Goal: Task Accomplishment & Management: Manage account settings

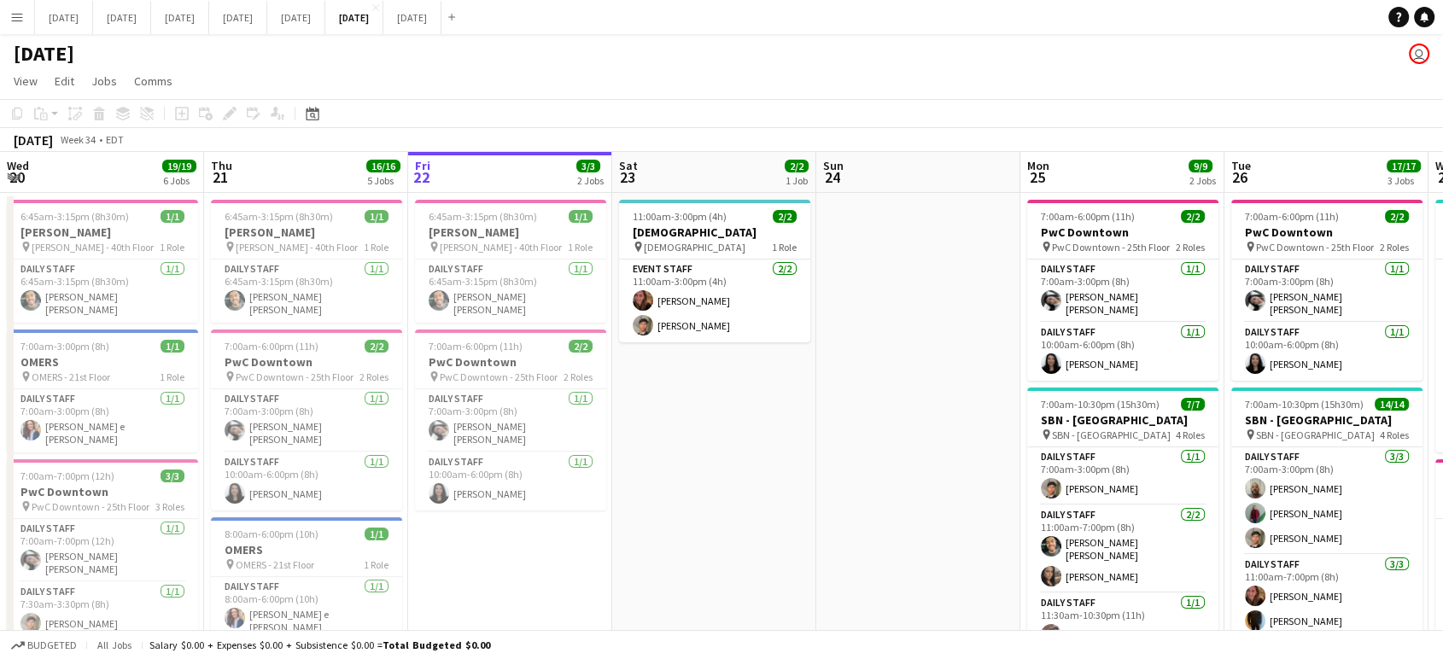
scroll to position [0, 414]
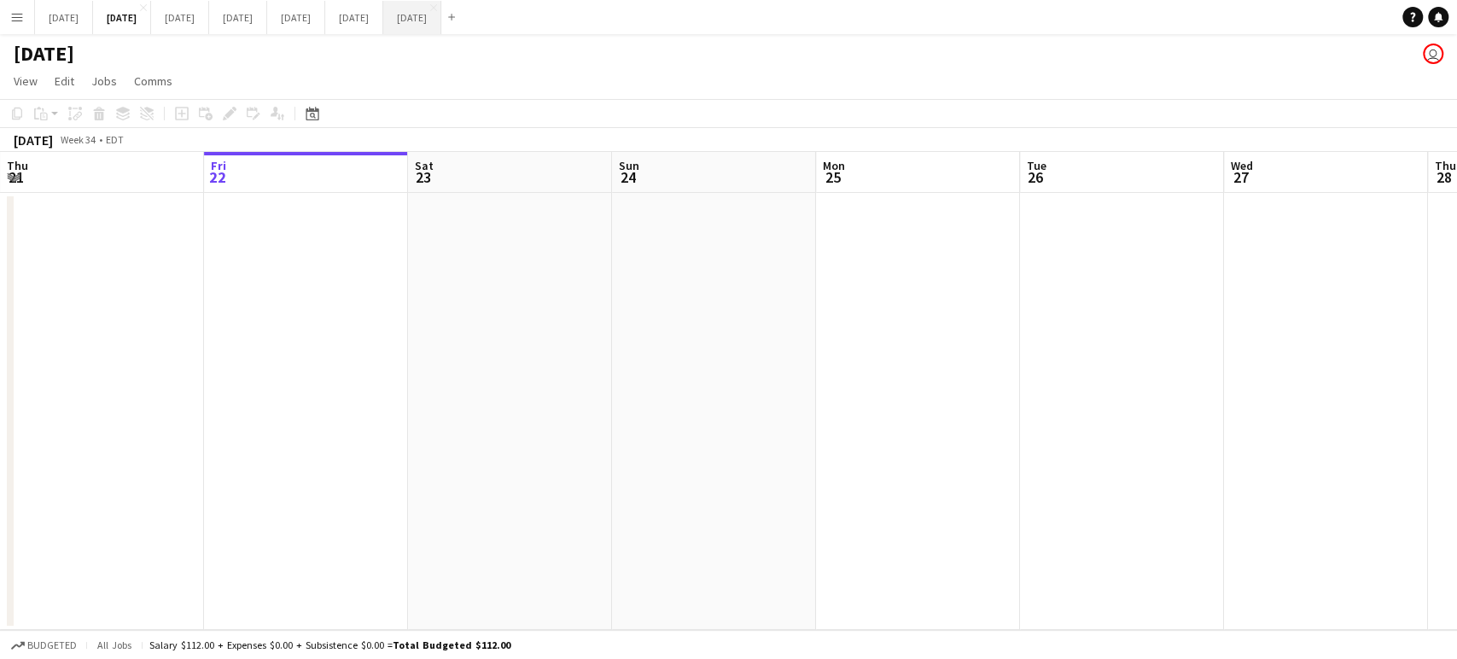
click at [441, 26] on button "[DATE] Close" at bounding box center [412, 17] width 58 height 33
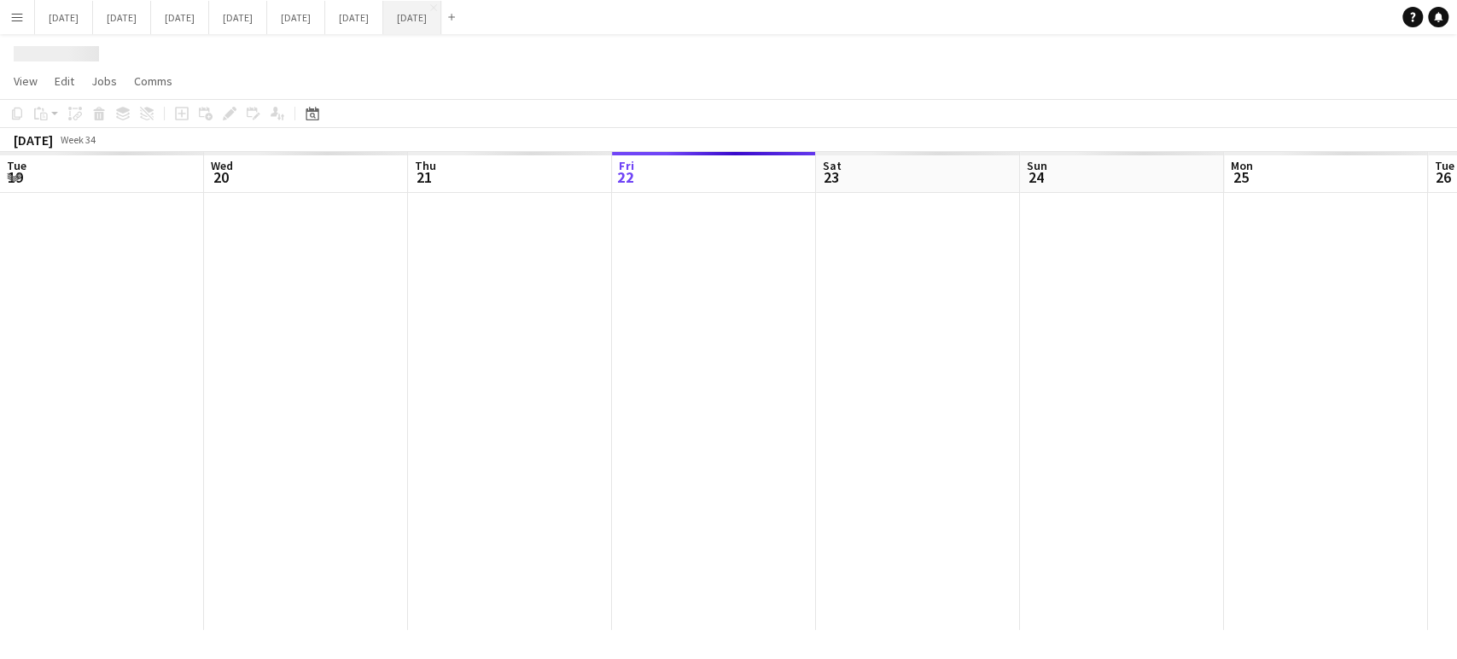
scroll to position [0, 408]
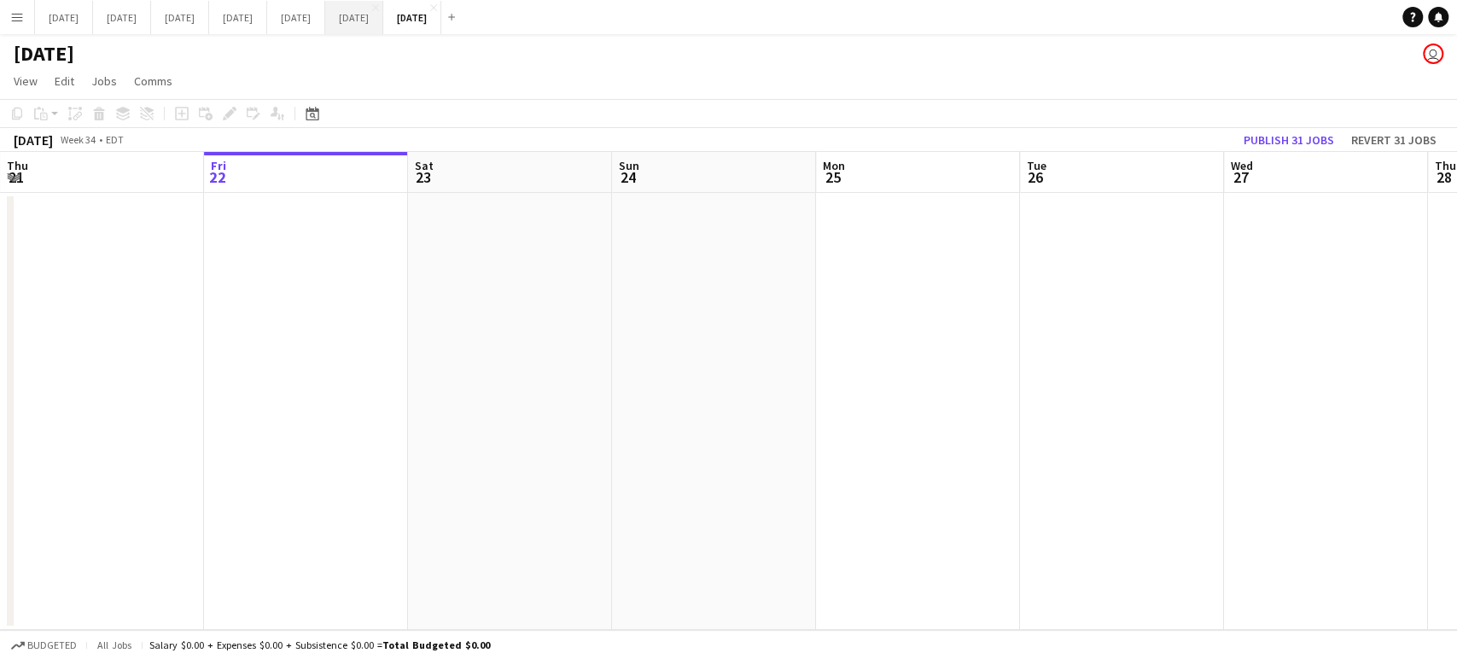
click at [383, 2] on button "[DATE] Close" at bounding box center [354, 17] width 58 height 33
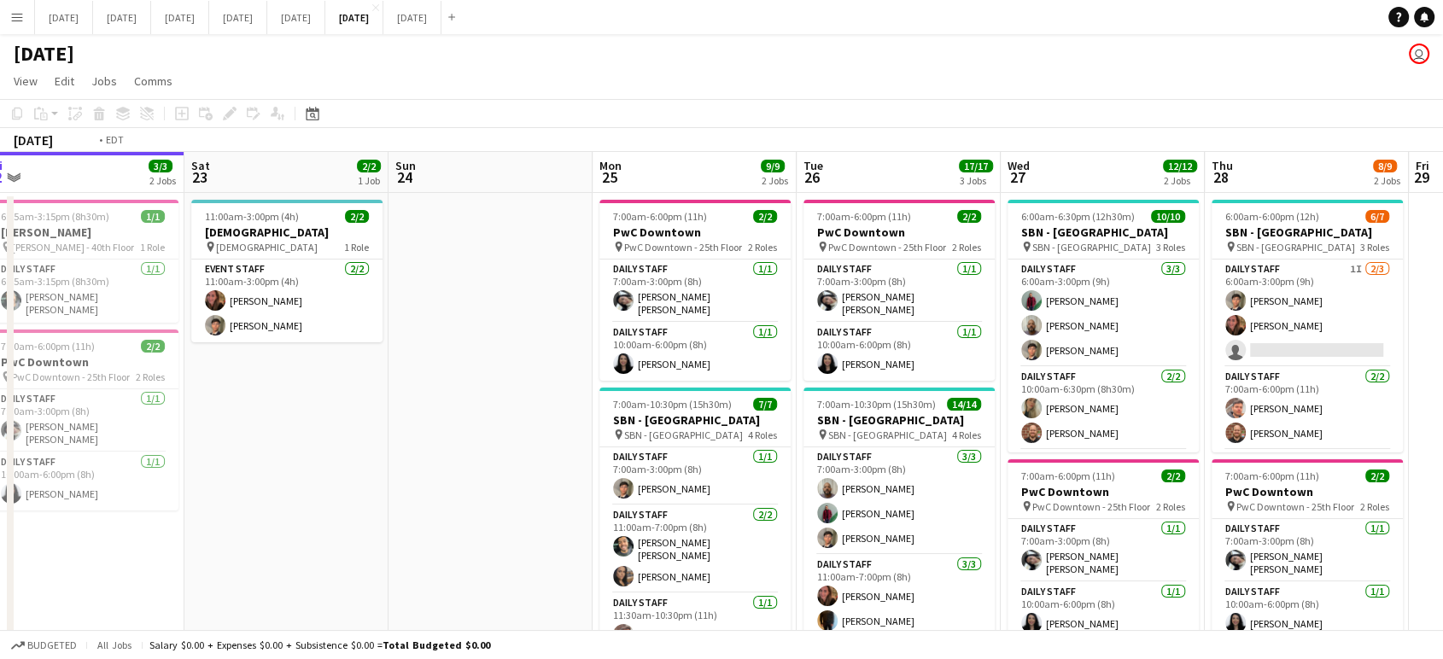
scroll to position [0, 470]
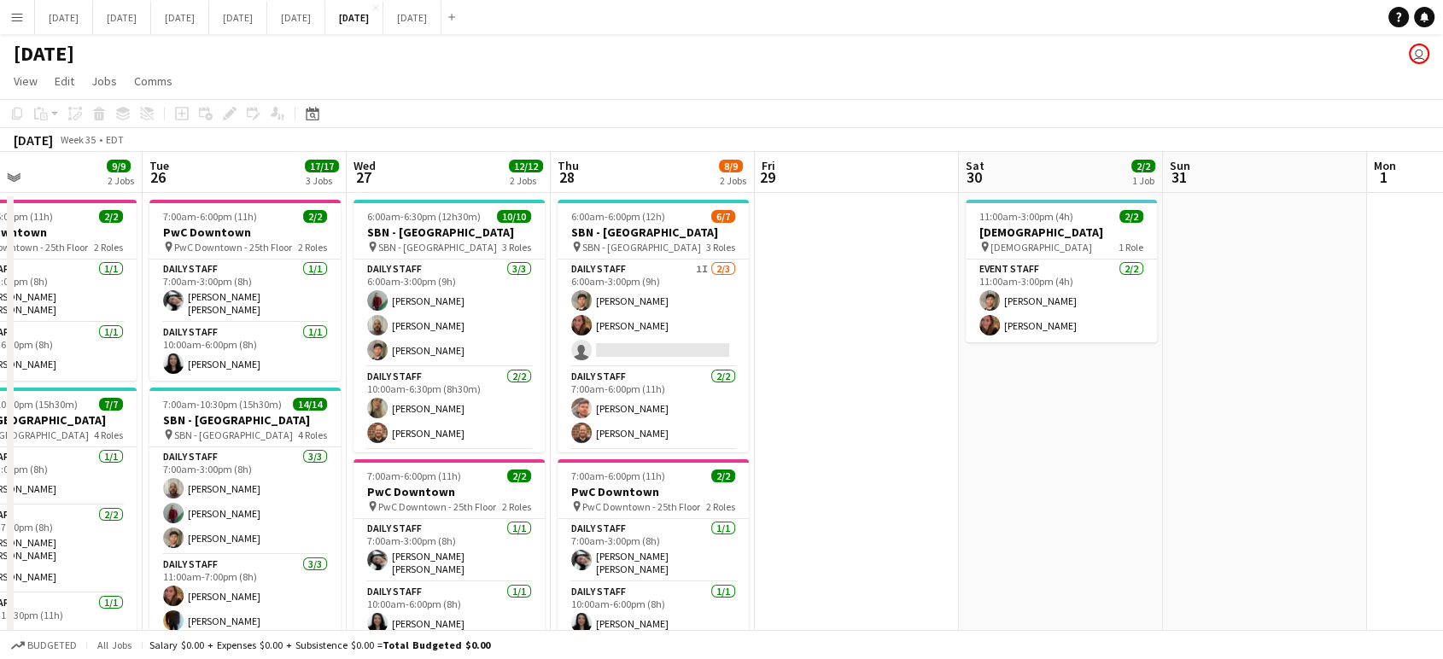
drag, startPoint x: 960, startPoint y: 394, endPoint x: 10, endPoint y: 106, distance: 992.2
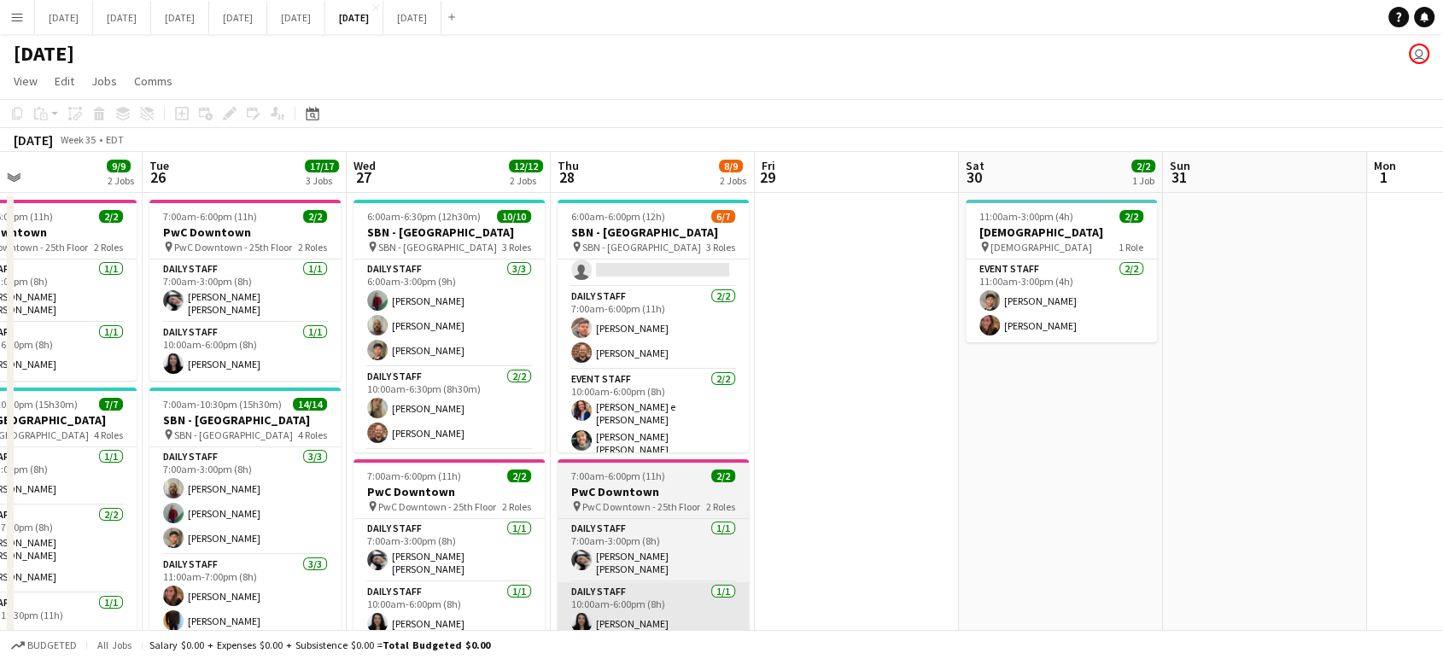
scroll to position [0, 0]
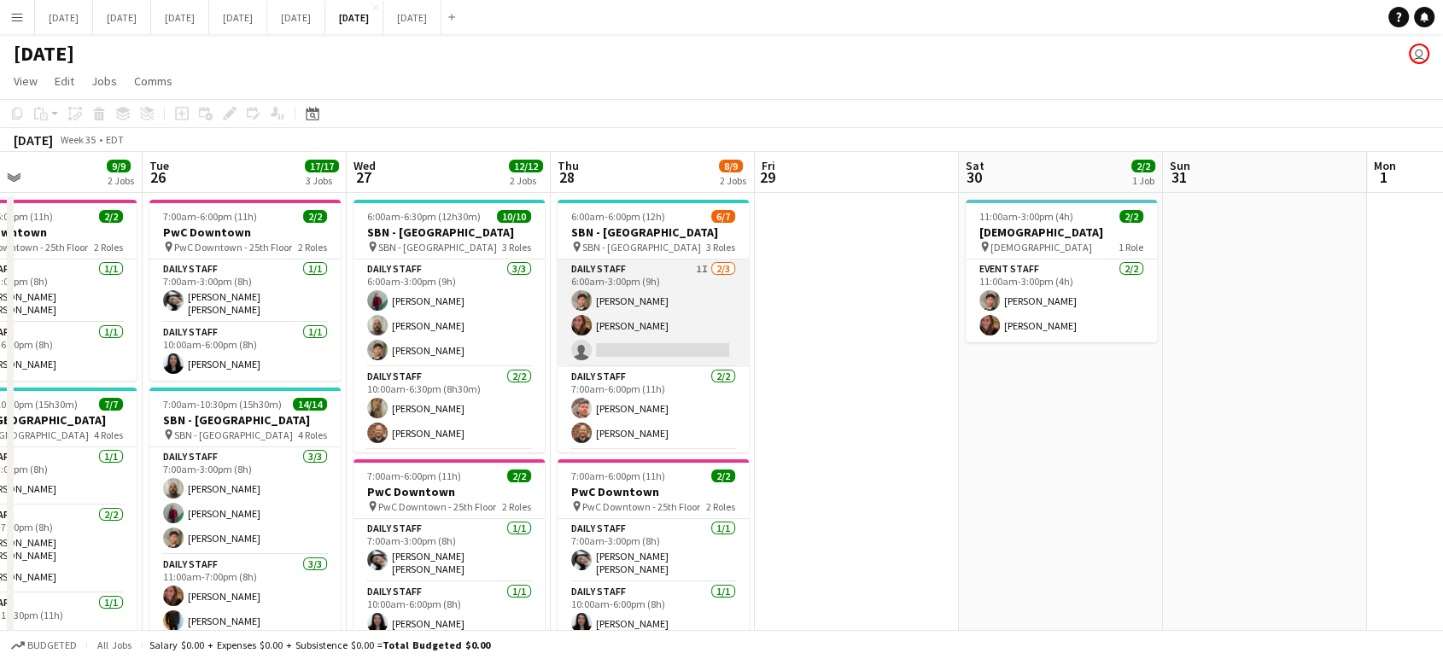
click at [692, 320] on app-card-role "Daily Staff 1I [DATE] 6:00am-3:00pm (9h) [PERSON_NAME] Jenireeth [PERSON_NAME] …" at bounding box center [652, 314] width 191 height 108
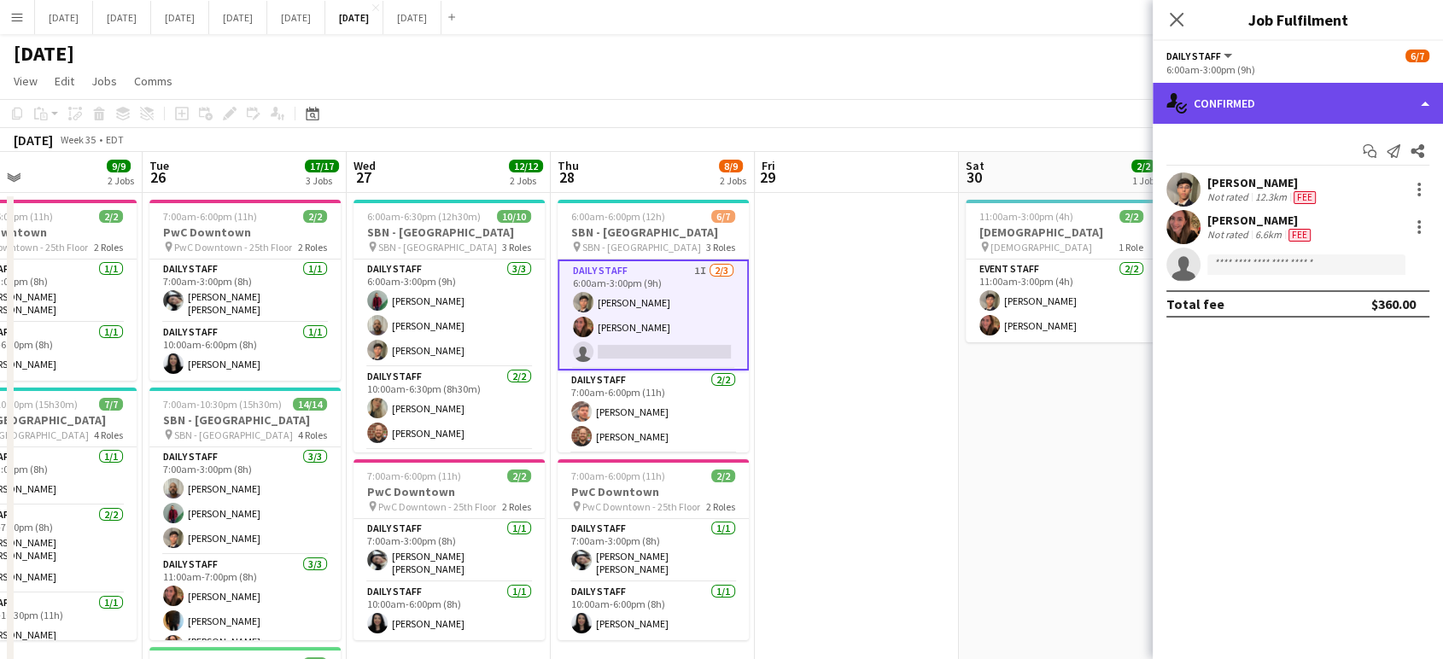
click at [1434, 104] on div "single-neutral-actions-check-2 Confirmed" at bounding box center [1297, 103] width 290 height 41
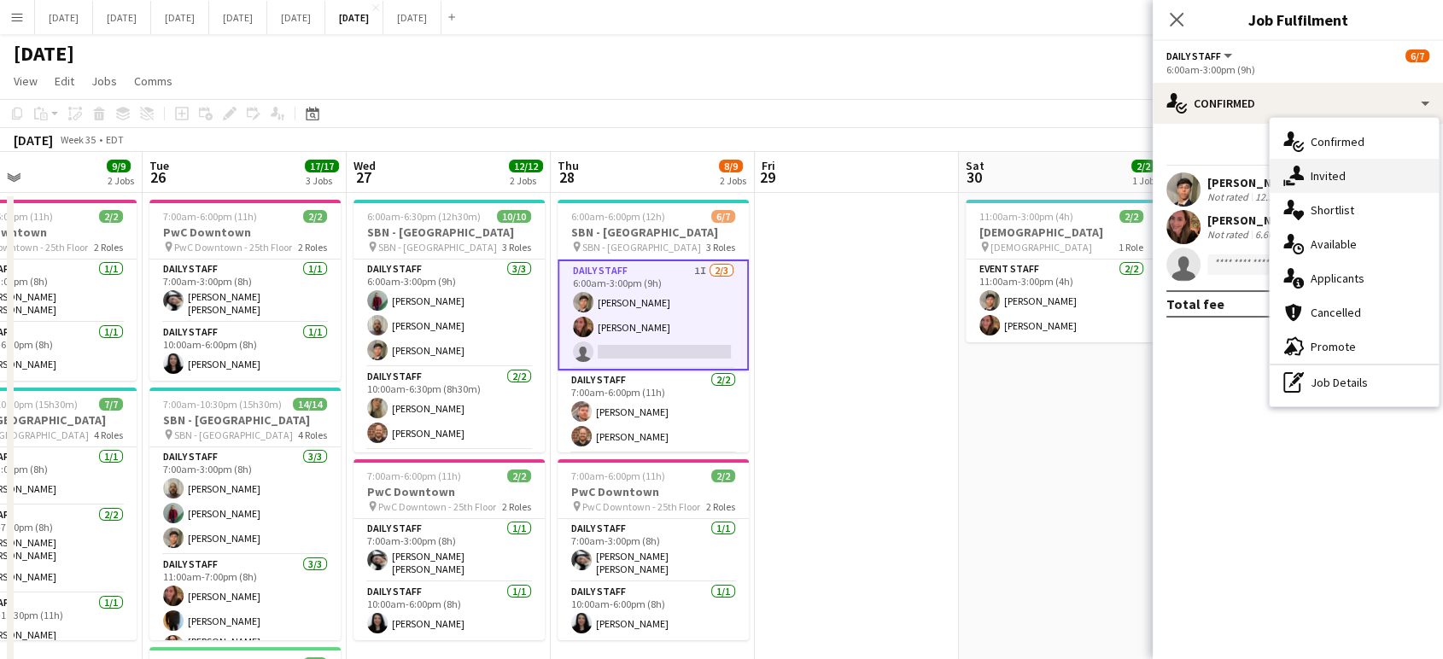
click at [1370, 177] on div "single-neutral-actions-share-1 Invited" at bounding box center [1353, 176] width 169 height 34
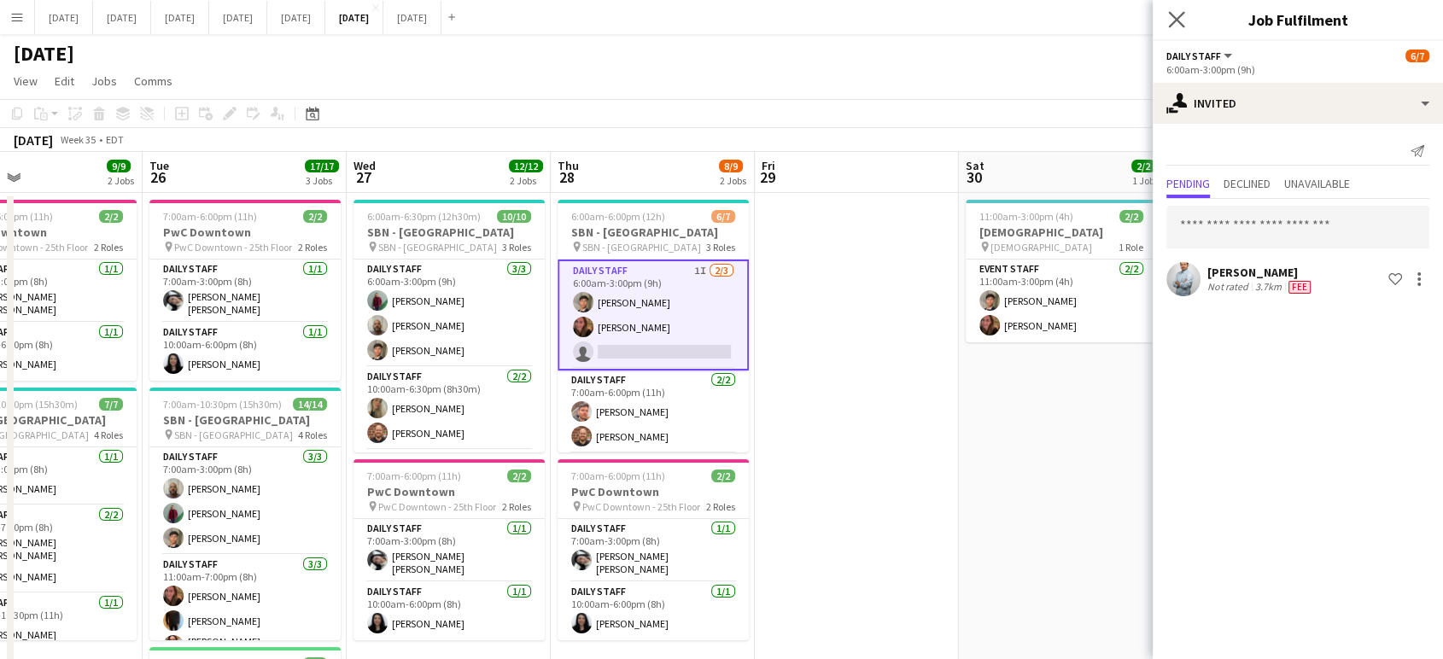
click at [1185, 26] on app-icon "Close pop-in" at bounding box center [1176, 20] width 25 height 25
